Goal: Task Accomplishment & Management: Use online tool/utility

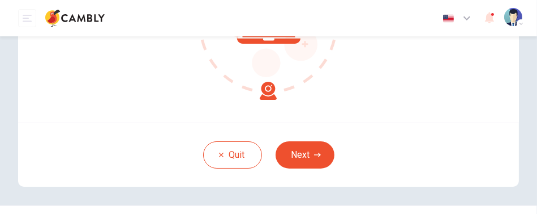
scroll to position [225, 0]
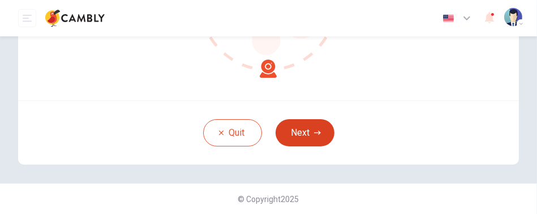
click at [323, 133] on button "Next" at bounding box center [305, 132] width 59 height 27
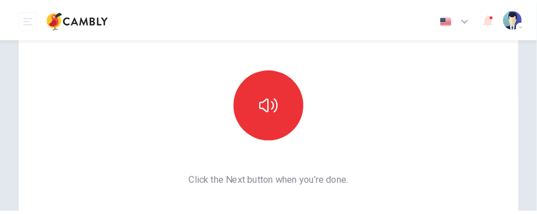
scroll to position [106, 0]
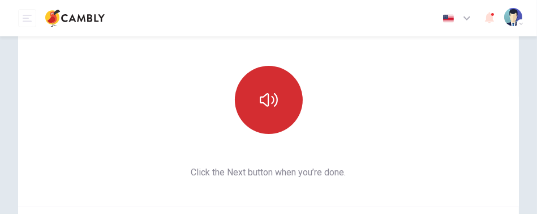
click at [270, 93] on icon "button" at bounding box center [269, 100] width 18 height 18
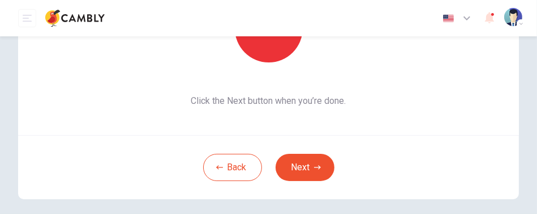
scroll to position [212, 0]
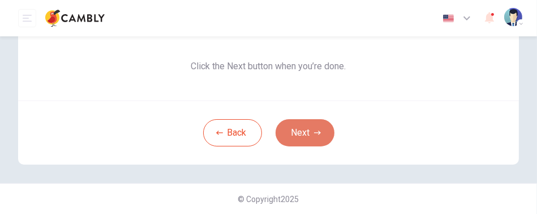
click at [319, 131] on button "Next" at bounding box center [305, 132] width 59 height 27
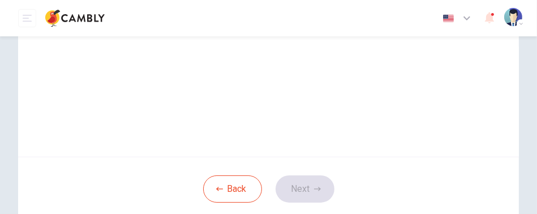
scroll to position [148, 0]
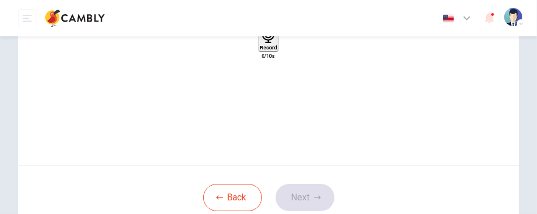
click at [270, 43] on icon "button" at bounding box center [268, 34] width 12 height 18
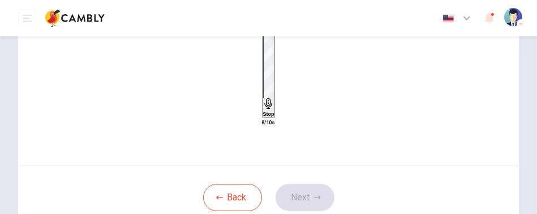
click at [265, 111] on h6 "Stop" at bounding box center [268, 114] width 11 height 6
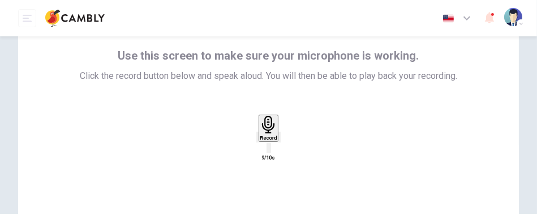
scroll to position [113, 0]
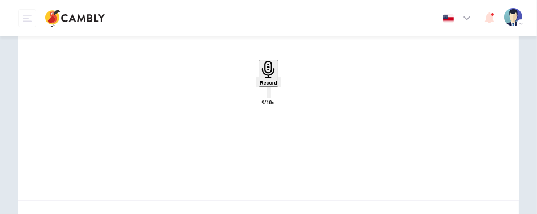
click at [280, 84] on icon "button" at bounding box center [280, 84] width 0 height 0
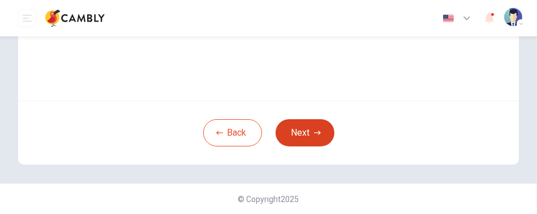
click at [305, 135] on button "Next" at bounding box center [305, 132] width 59 height 27
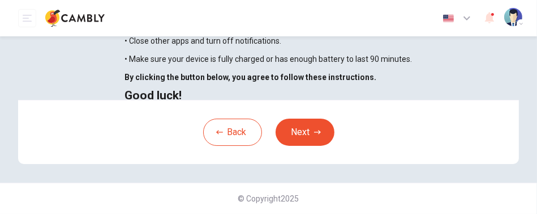
drag, startPoint x: 381, startPoint y: 76, endPoint x: 354, endPoint y: 69, distance: 27.5
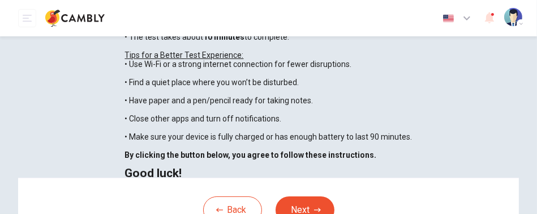
drag, startPoint x: 501, startPoint y: 0, endPoint x: 297, endPoint y: 62, distance: 213.2
click at [297, 62] on div "You are about to start a CEFR Speaking Test . Before You Start the Test: • Once…" at bounding box center [269, 73] width 288 height 208
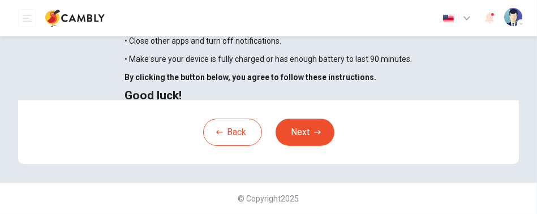
scroll to position [383, 0]
click at [317, 135] on icon "button" at bounding box center [317, 132] width 7 height 7
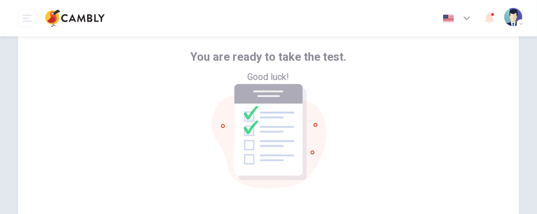
scroll to position [170, 0]
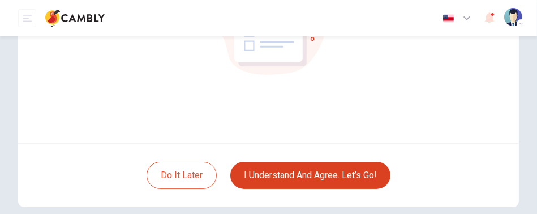
click at [468, 16] on icon "button" at bounding box center [467, 18] width 14 height 14
click at [349, 213] on div at bounding box center [268, 214] width 537 height 0
click at [375, 87] on div "You are ready to take the test. Good luck!" at bounding box center [268, 16] width 501 height 254
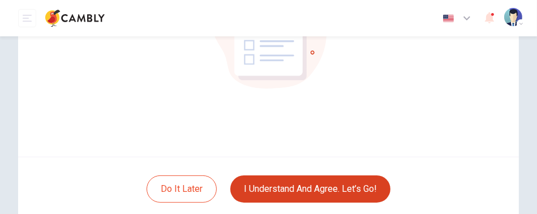
scroll to position [212, 0]
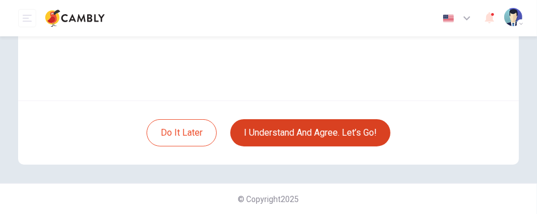
click at [312, 136] on button "I understand and agree. Let’s go!" at bounding box center [311, 132] width 160 height 27
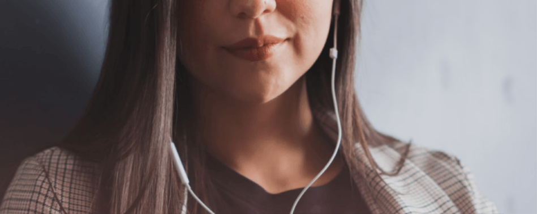
scroll to position [460, 0]
click at [32, 108] on button "Continue" at bounding box center [16, 129] width 32 height 42
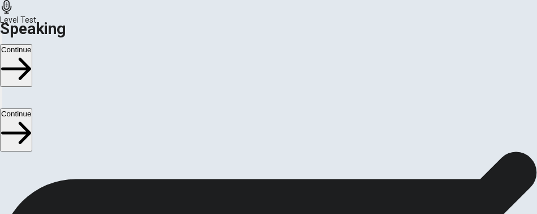
scroll to position [396, 0]
click at [255, 117] on icon "Record Again" at bounding box center [255, 117] width 0 height 0
click at [272, 100] on icon at bounding box center [268, 82] width 26 height 36
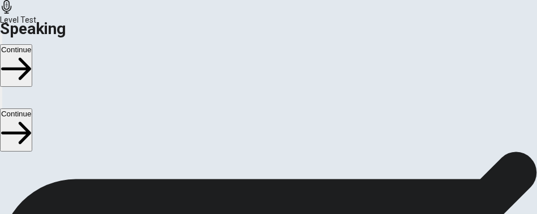
scroll to position [460, 0]
click at [258, 120] on button "Play Audio" at bounding box center [257, 114] width 2 height 11
click at [32, 108] on button "Continue" at bounding box center [16, 129] width 32 height 42
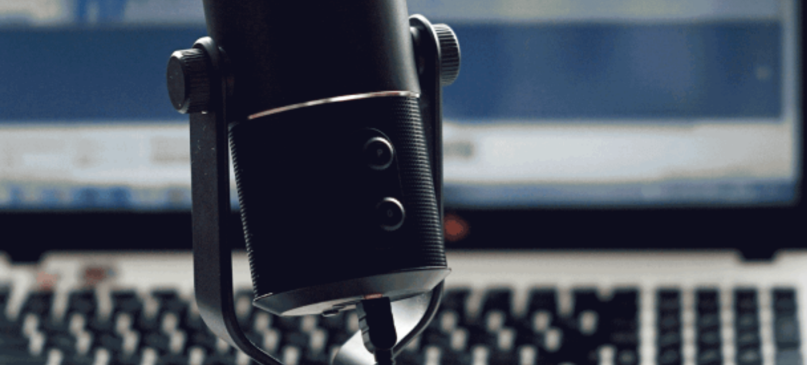
scroll to position [76, 0]
click at [32, 58] on button "Continue" at bounding box center [16, 79] width 32 height 42
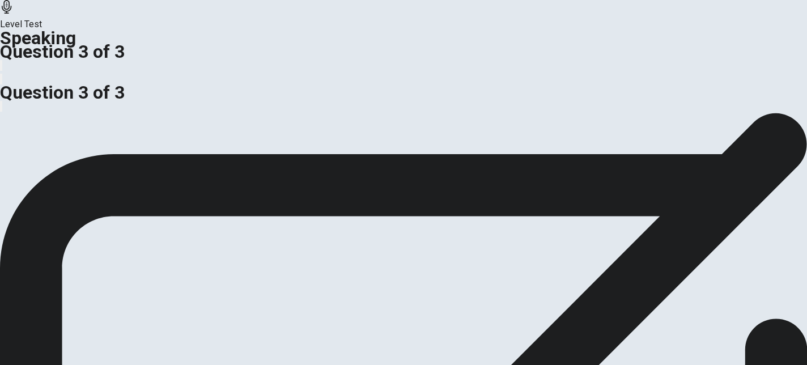
scroll to position [46, 0]
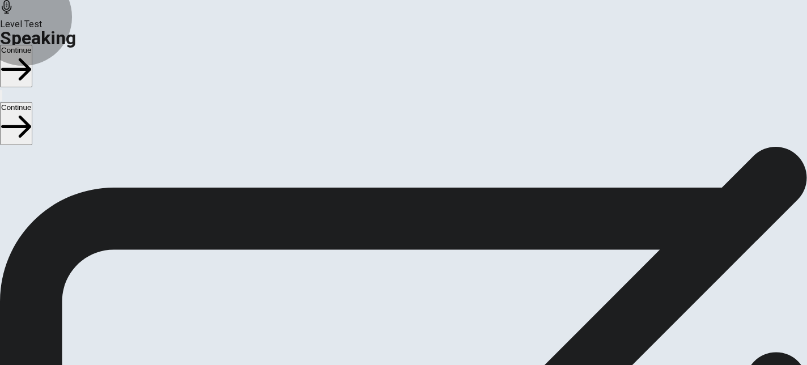
click at [32, 45] on button "Continue" at bounding box center [16, 66] width 32 height 42
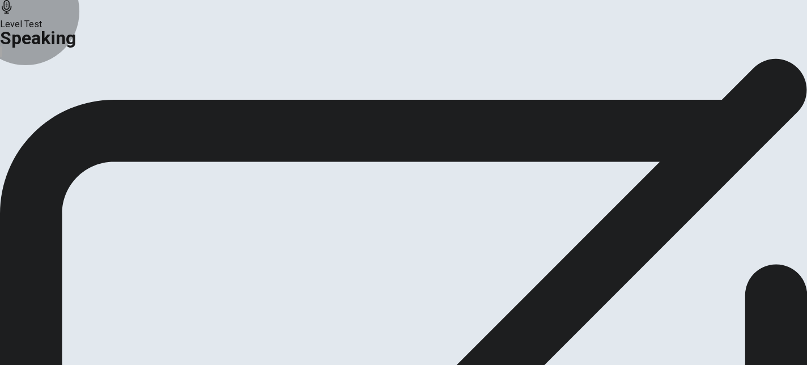
click at [90, 95] on button "Continue" at bounding box center [67, 87] width 46 height 15
